Goal: Transaction & Acquisition: Purchase product/service

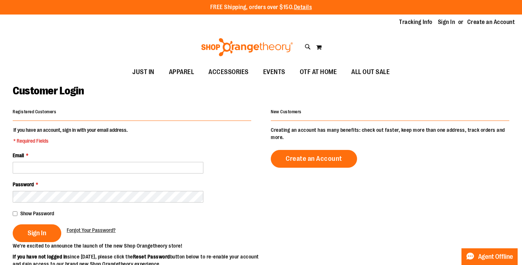
click at [161, 173] on fieldset "If you have an account, sign in with your email address. * Required Fields Emai…" at bounding box center [132, 184] width 238 height 116
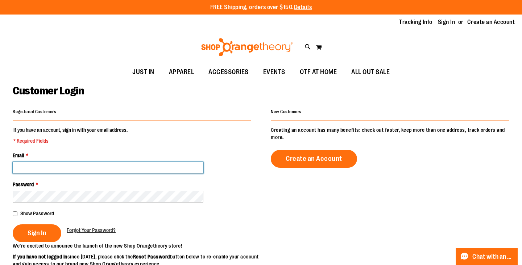
click at [159, 170] on input "Email *" at bounding box center [108, 168] width 191 height 12
type input "**********"
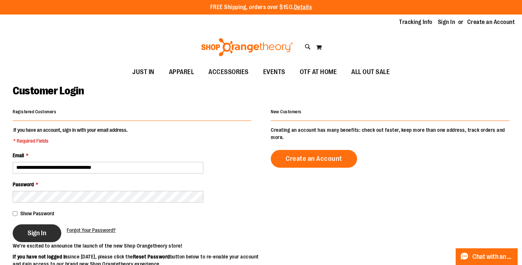
click at [42, 230] on span "Sign In" at bounding box center [37, 233] width 19 height 8
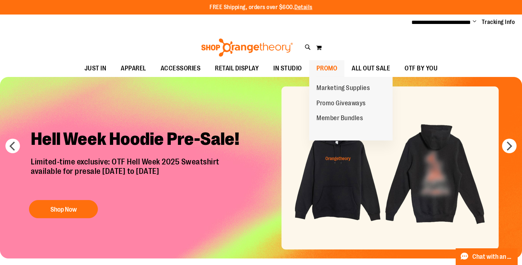
click at [327, 66] on span "PROMO" at bounding box center [326, 68] width 21 height 16
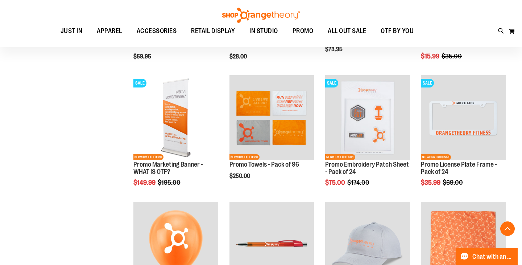
scroll to position [701, 0]
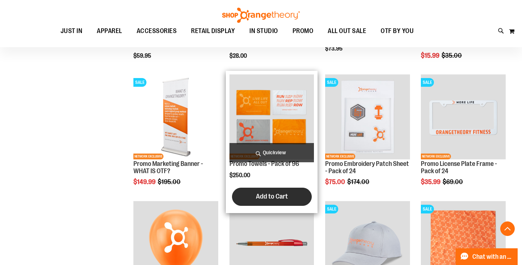
click at [297, 196] on button "Add to Cart" at bounding box center [272, 196] width 80 height 18
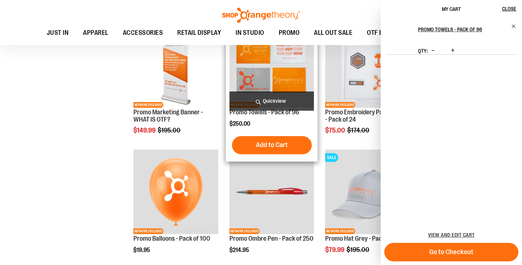
scroll to position [755, 0]
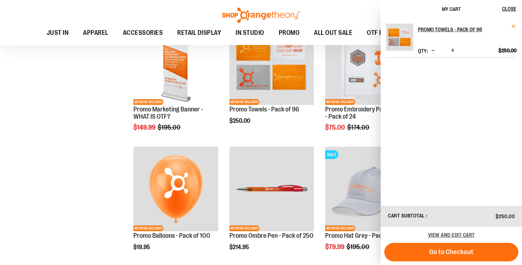
click at [513, 25] on span "Remove item" at bounding box center [513, 26] width 5 height 5
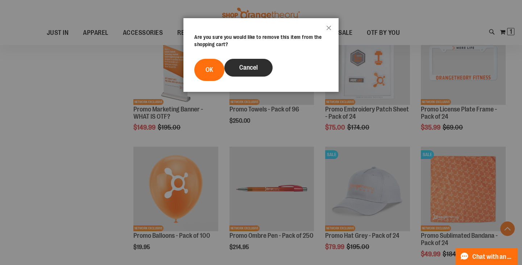
click at [254, 68] on span "Cancel" at bounding box center [248, 67] width 18 height 7
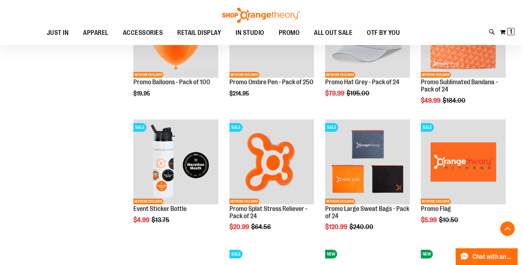
scroll to position [910, 0]
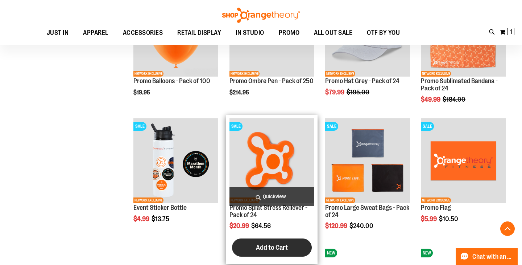
click at [261, 245] on span "Add to Cart" at bounding box center [272, 247] width 32 height 8
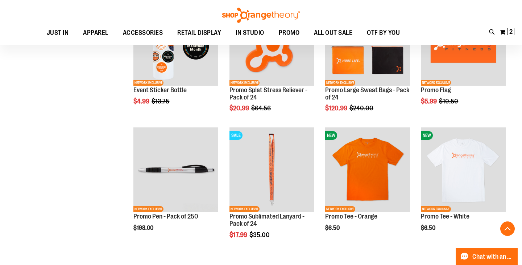
scroll to position [942, 0]
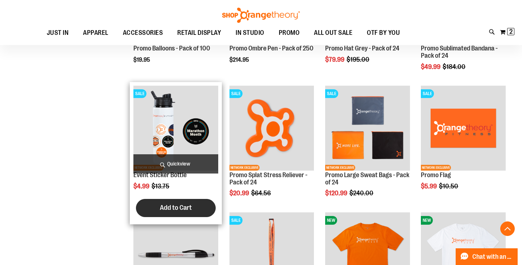
click at [169, 209] on span "Add to Cart" at bounding box center [176, 207] width 32 height 8
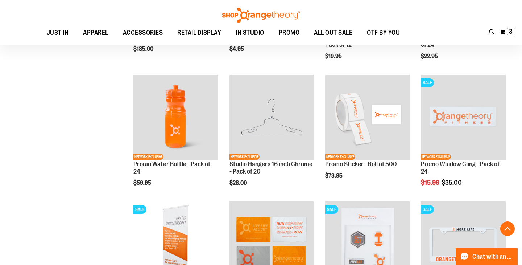
scroll to position [567, 0]
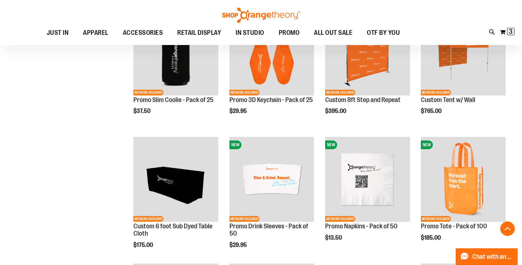
scroll to position [266, 0]
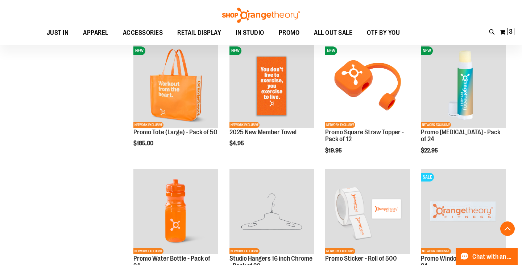
scroll to position [478, 0]
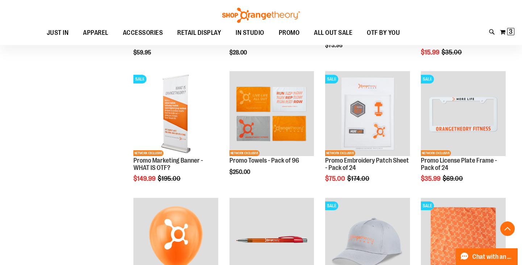
scroll to position [439, 0]
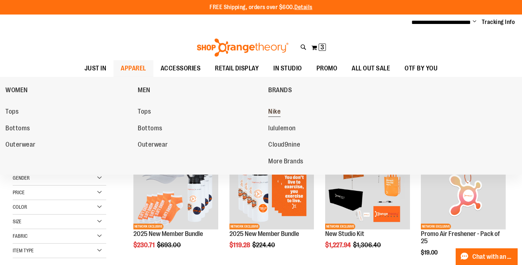
click at [273, 108] on span "Nike" at bounding box center [274, 112] width 12 height 9
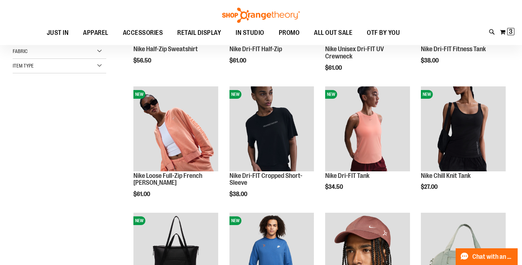
scroll to position [108, 0]
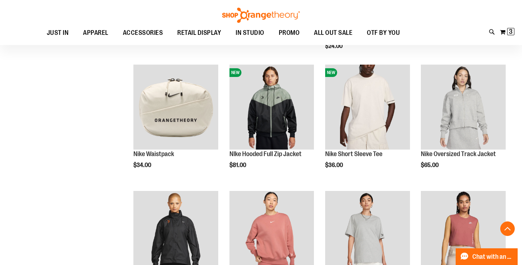
scroll to position [384, 0]
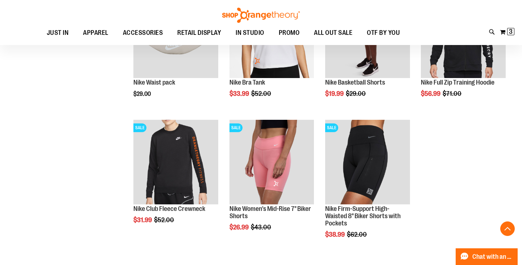
scroll to position [707, 0]
